Goal: Submit feedback/report problem

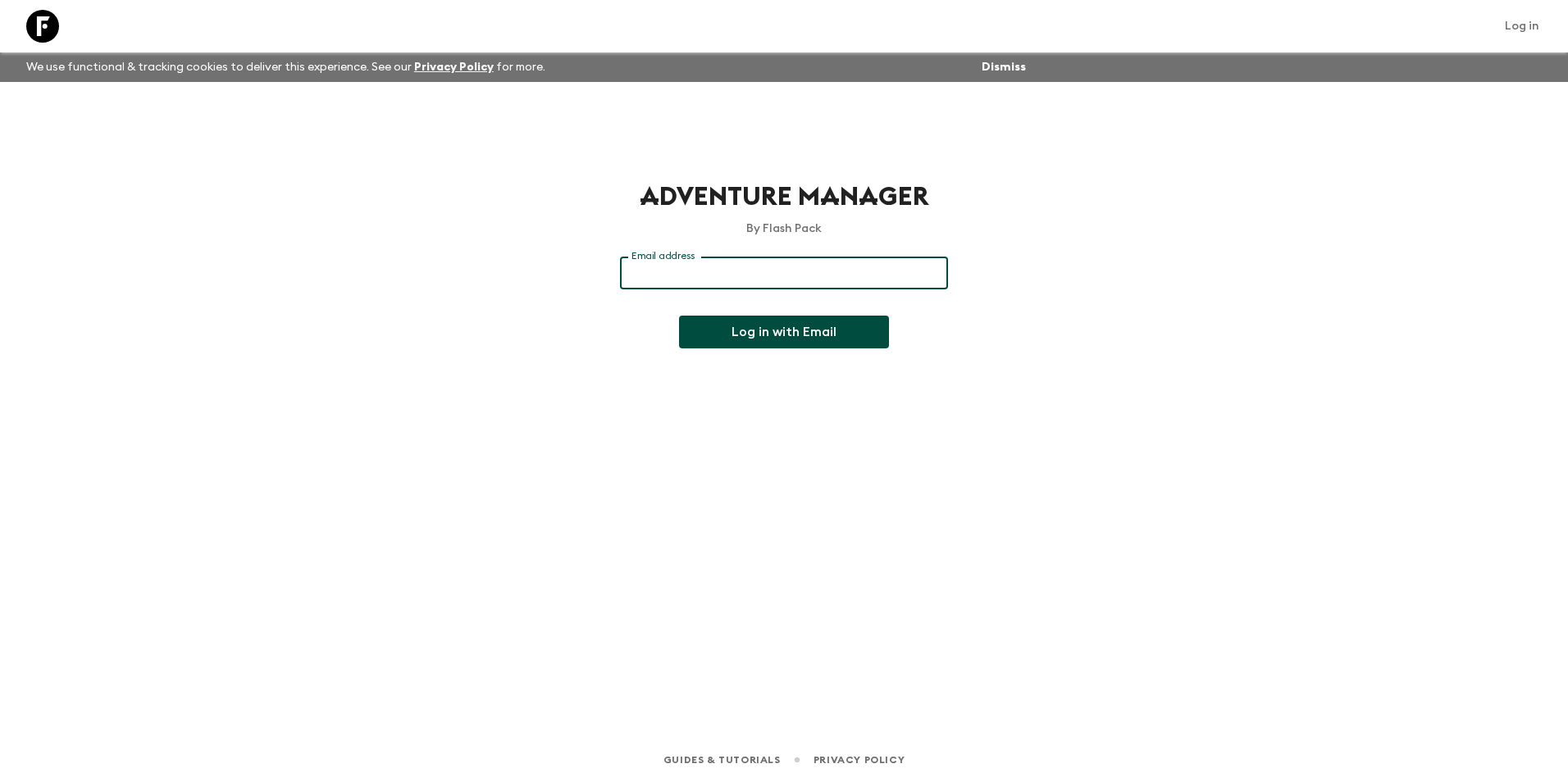
type input "[EMAIL_ADDRESS][DOMAIN_NAME]"
click at [751, 324] on button "Log in with Email" at bounding box center [784, 331] width 210 height 33
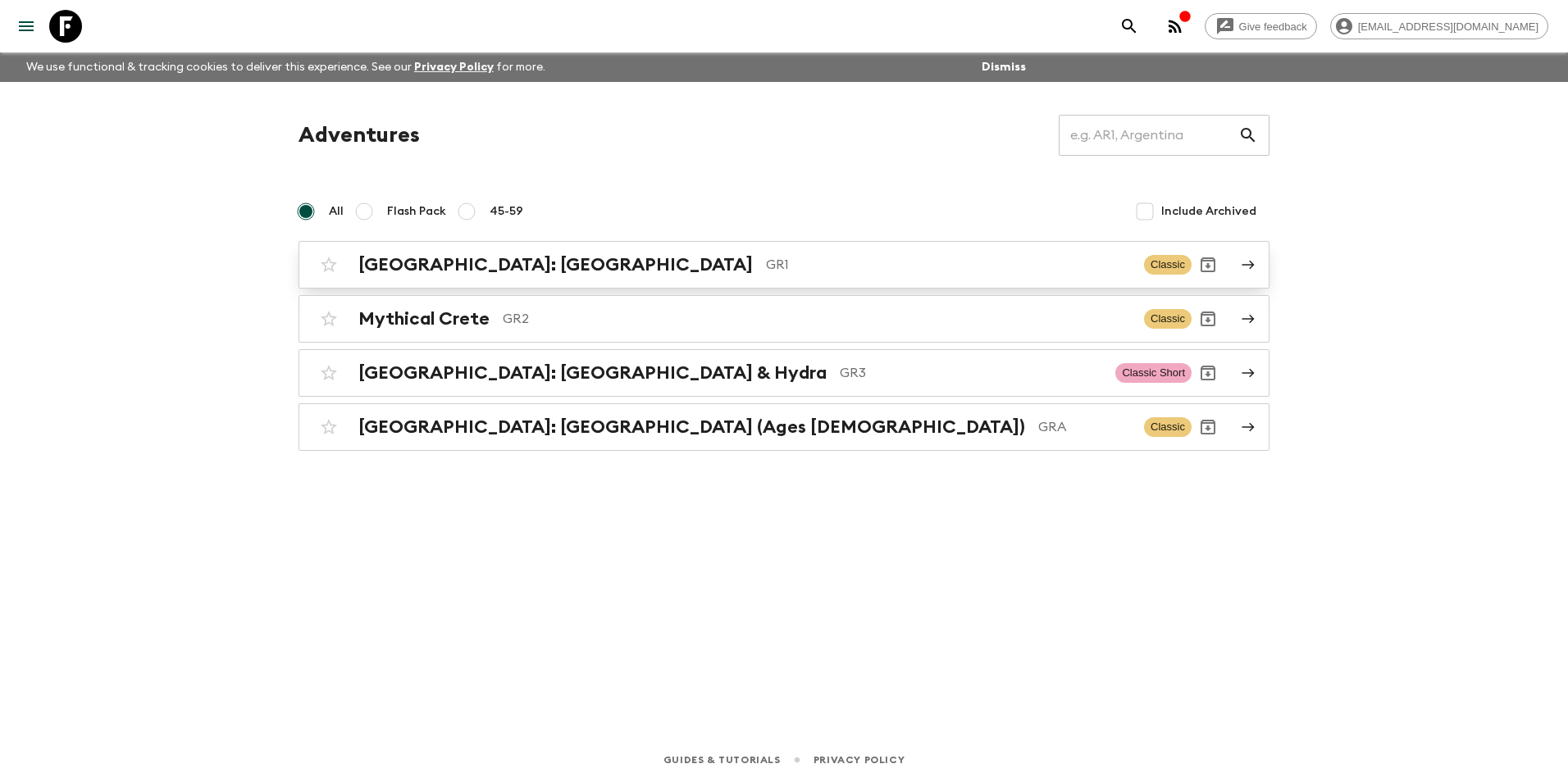
click at [518, 256] on h2 "Greece: Athens & the Islands" at bounding box center [555, 264] width 394 height 21
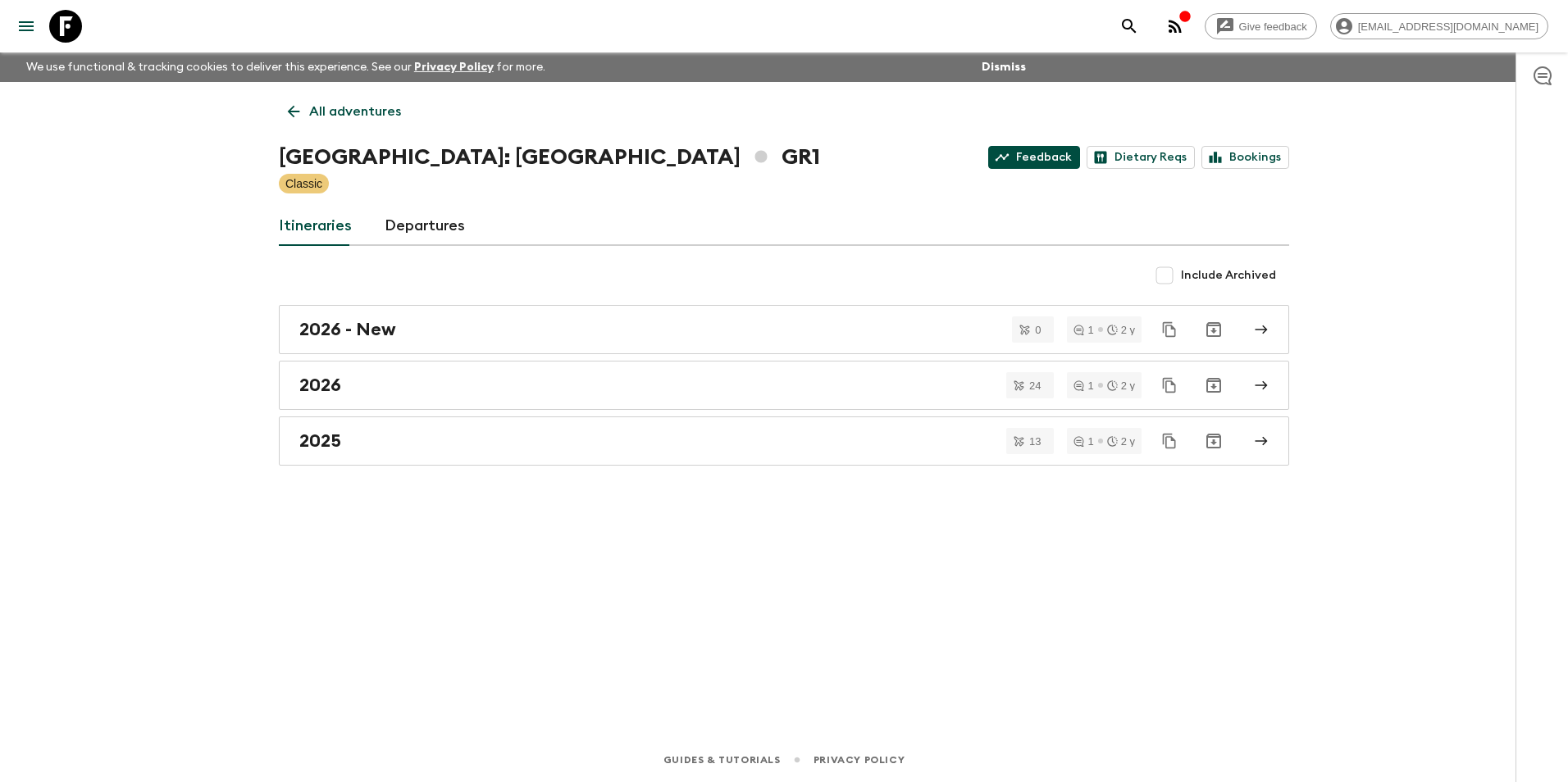
click at [998, 161] on link "Feedback" at bounding box center [1033, 157] width 92 height 23
